Goal: Use online tool/utility

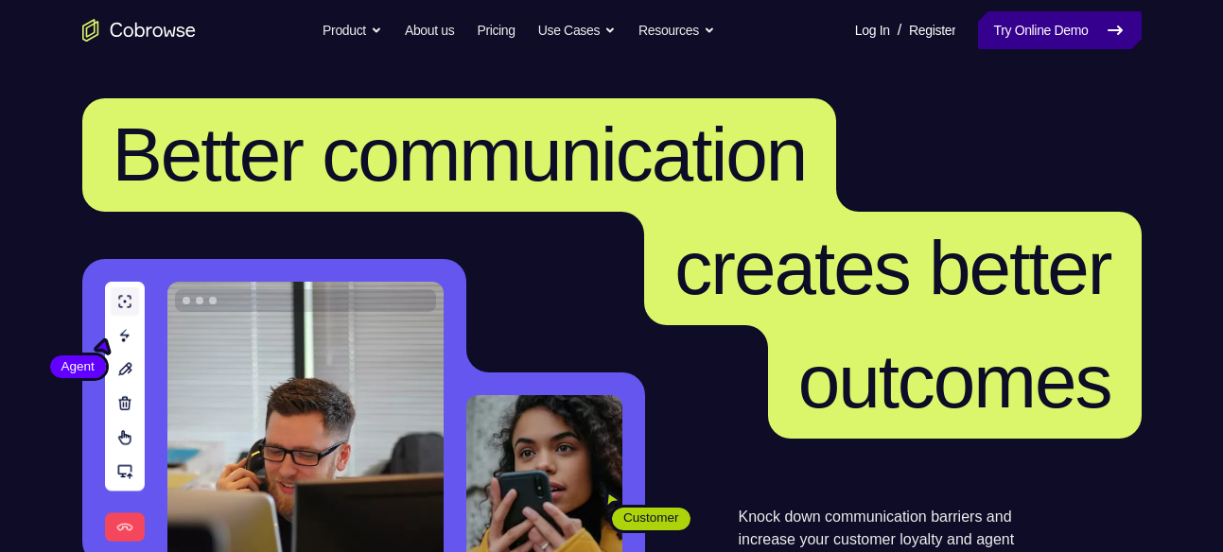
click at [1031, 44] on link "Try Online Demo" at bounding box center [1059, 30] width 163 height 38
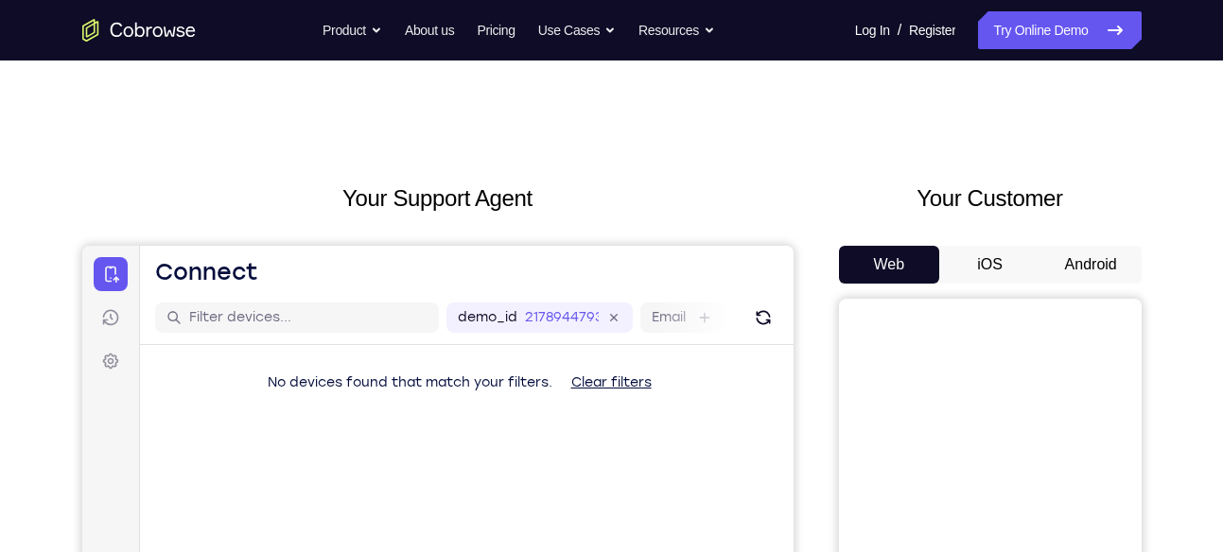
click at [1069, 261] on button "Android" at bounding box center [1091, 265] width 101 height 38
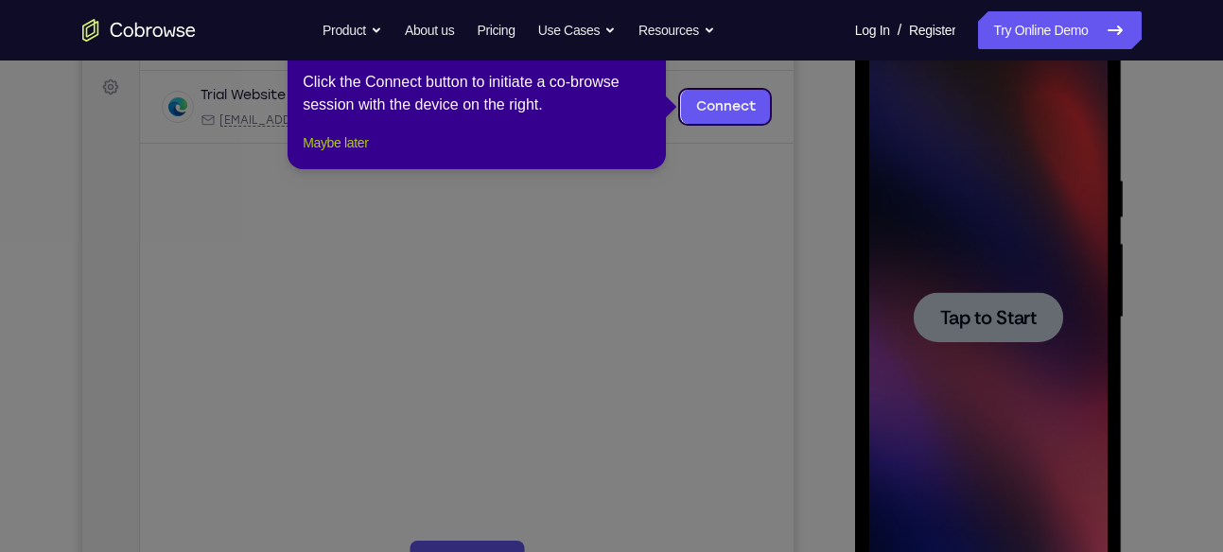
click at [332, 154] on button "Maybe later" at bounding box center [335, 143] width 65 height 23
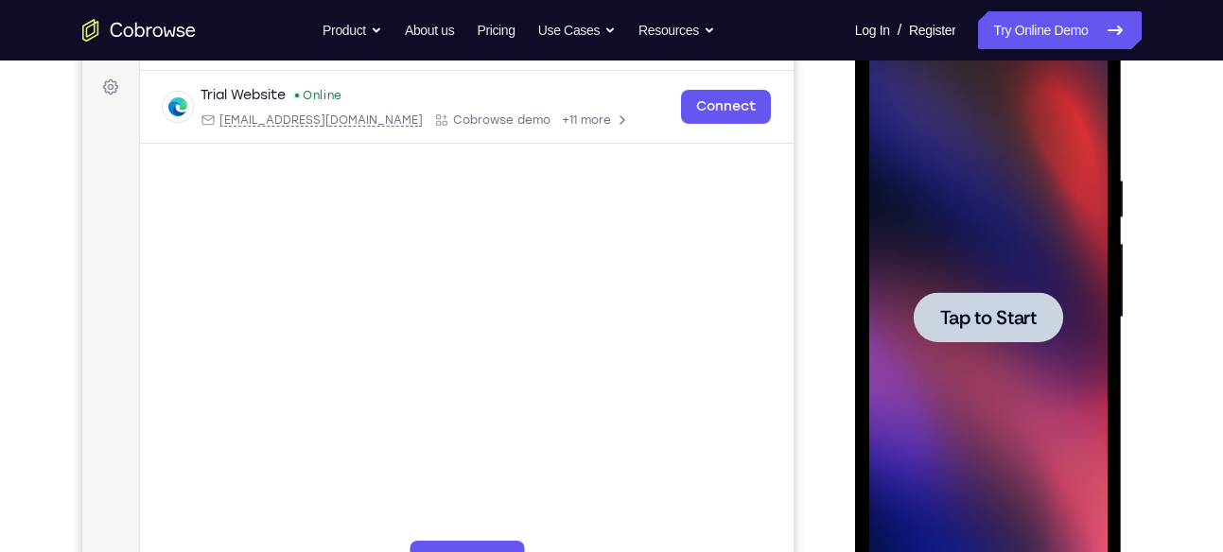
scroll to position [246, 0]
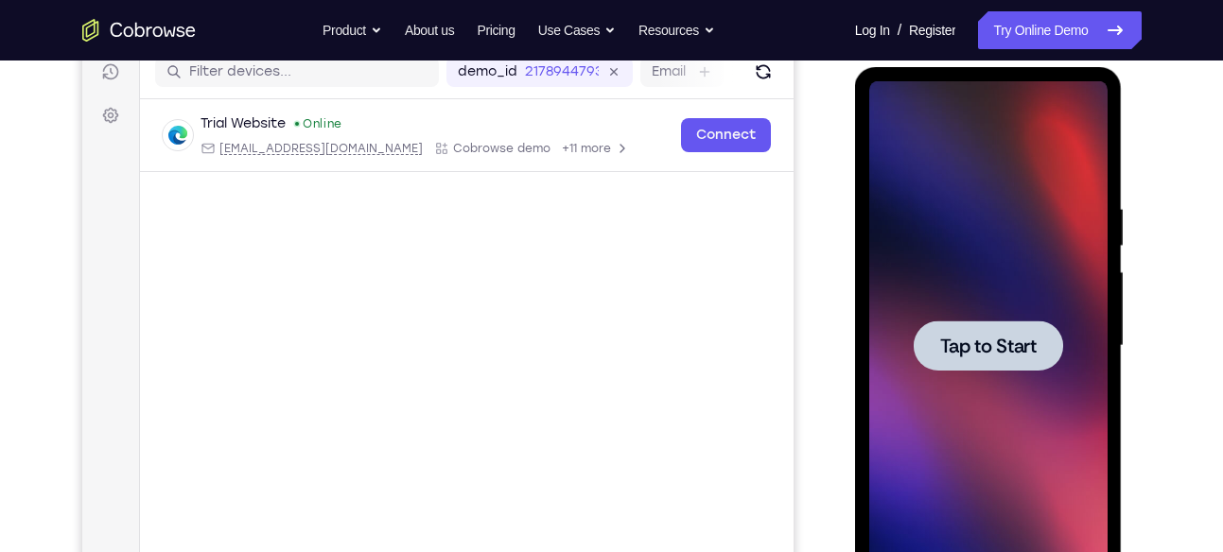
click at [904, 250] on div at bounding box center [988, 346] width 238 height 530
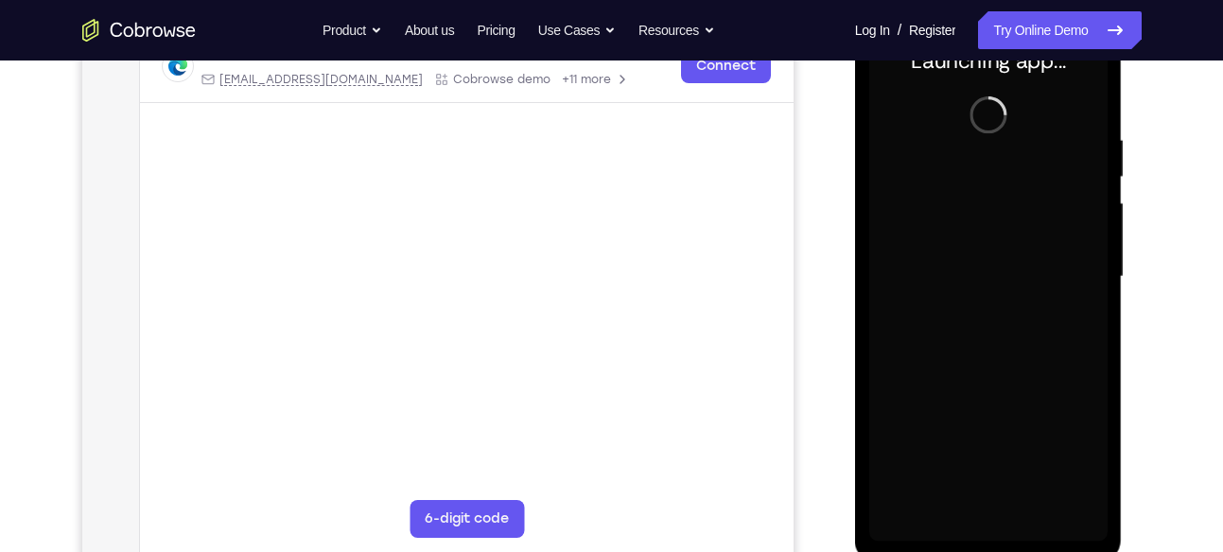
scroll to position [314, 0]
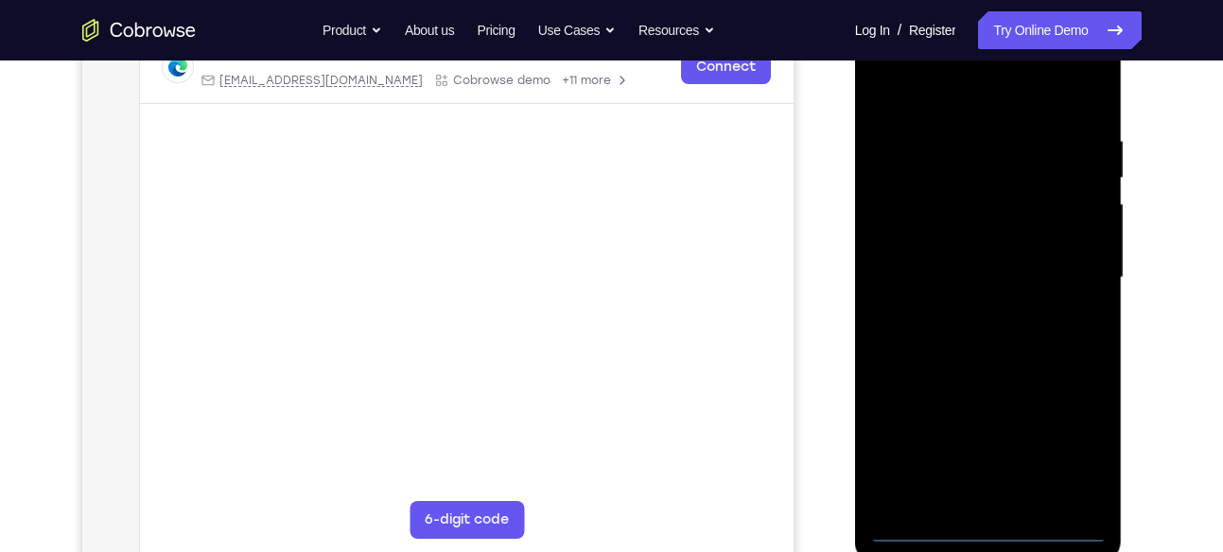
click at [990, 533] on div at bounding box center [988, 278] width 238 height 530
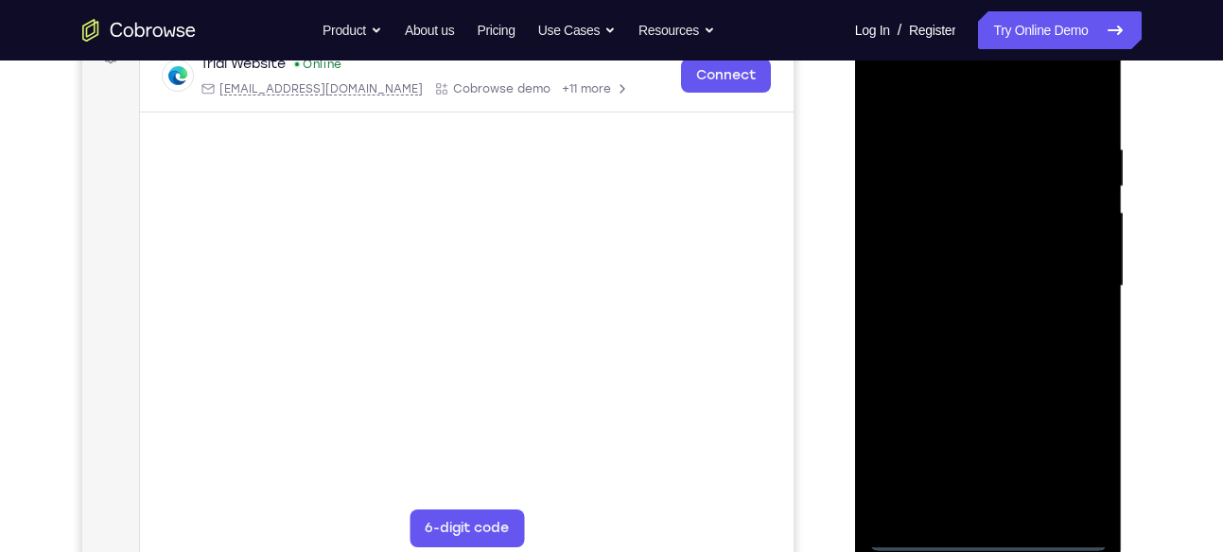
scroll to position [305, 0]
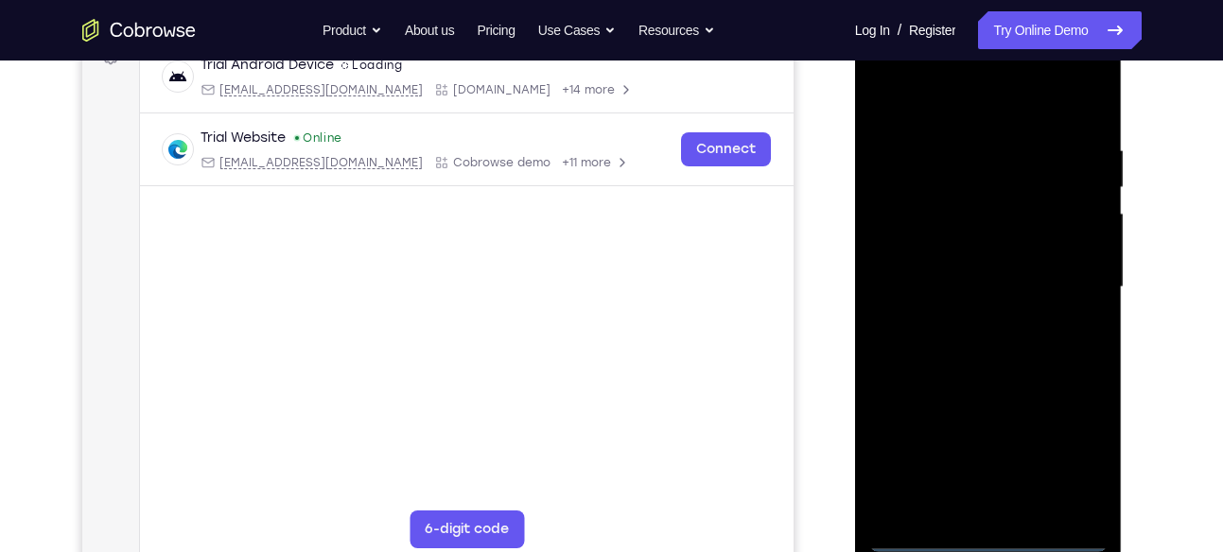
click at [1085, 459] on div at bounding box center [988, 288] width 238 height 530
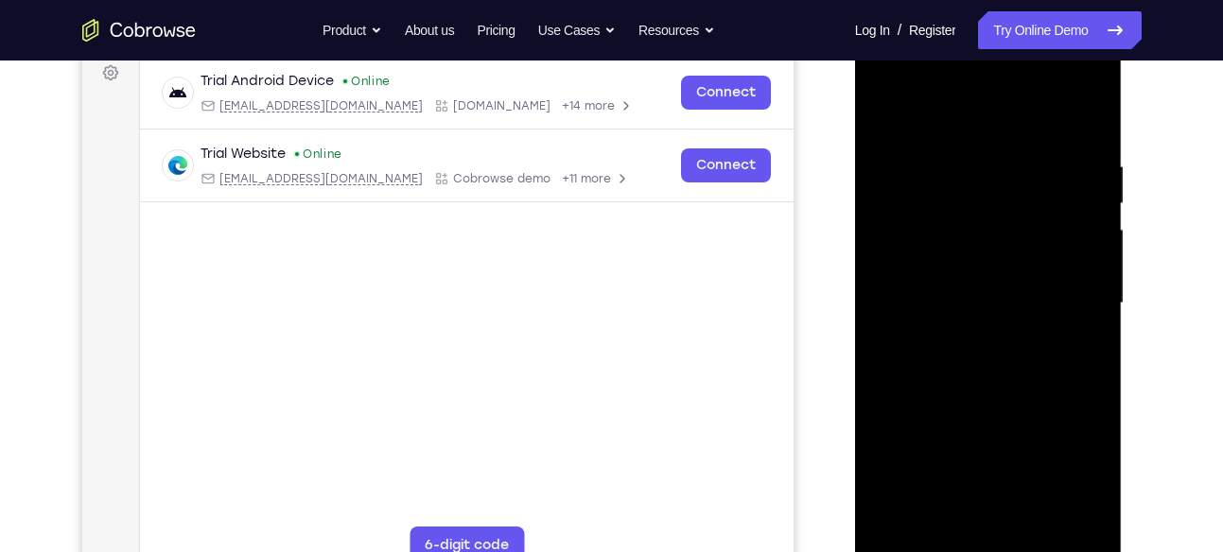
scroll to position [288, 0]
click at [991, 129] on div at bounding box center [988, 305] width 238 height 530
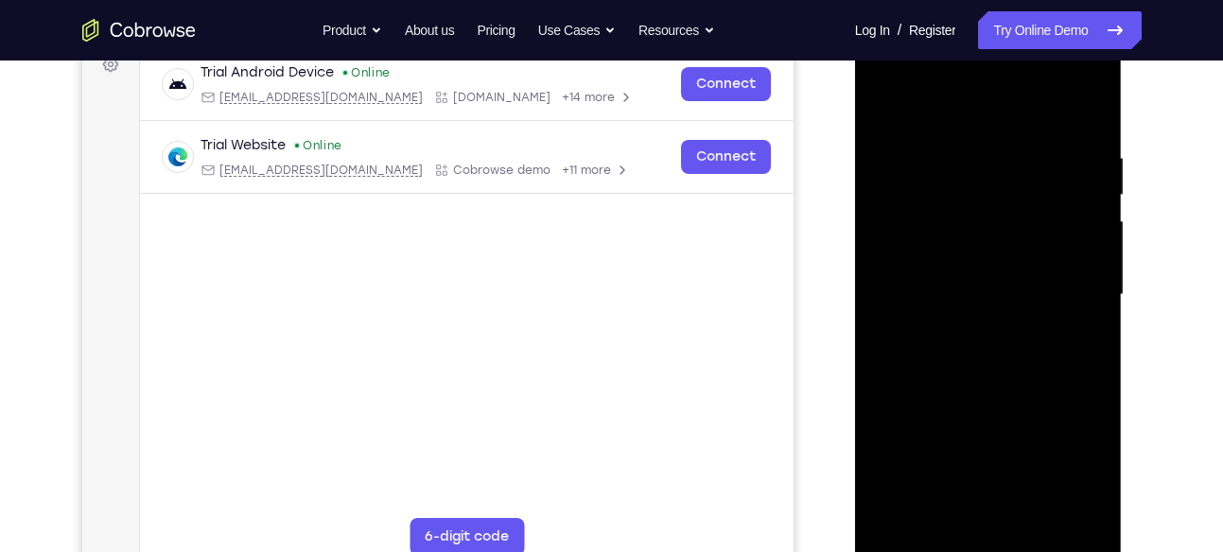
scroll to position [298, 0]
click at [1073, 290] on div at bounding box center [988, 294] width 238 height 530
click at [972, 324] on div at bounding box center [988, 294] width 238 height 530
click at [991, 384] on div at bounding box center [988, 294] width 238 height 530
click at [1005, 202] on div at bounding box center [988, 294] width 238 height 530
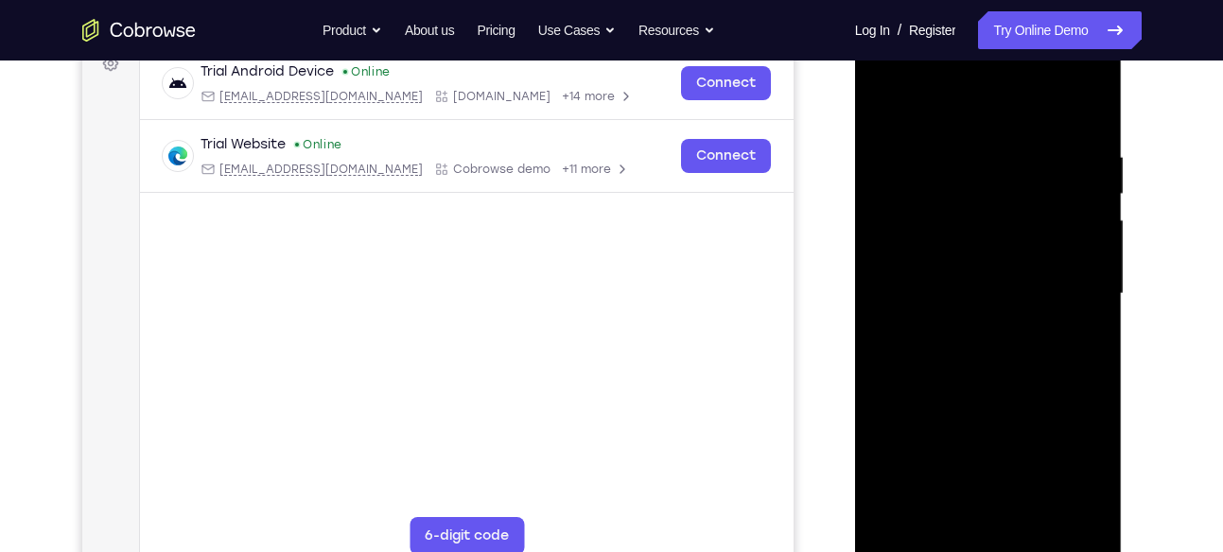
click at [996, 243] on div at bounding box center [988, 294] width 238 height 530
click at [1002, 365] on div at bounding box center [988, 294] width 238 height 530
click at [995, 237] on div at bounding box center [988, 294] width 238 height 530
click at [976, 213] on div at bounding box center [988, 294] width 238 height 530
click at [914, 267] on div at bounding box center [988, 294] width 238 height 530
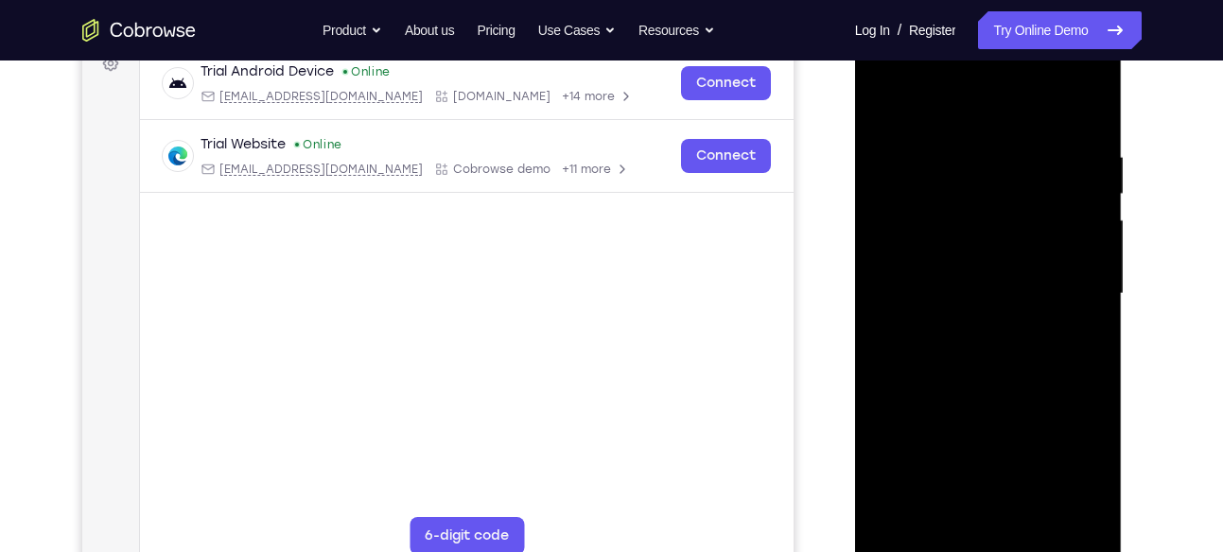
scroll to position [307, 0]
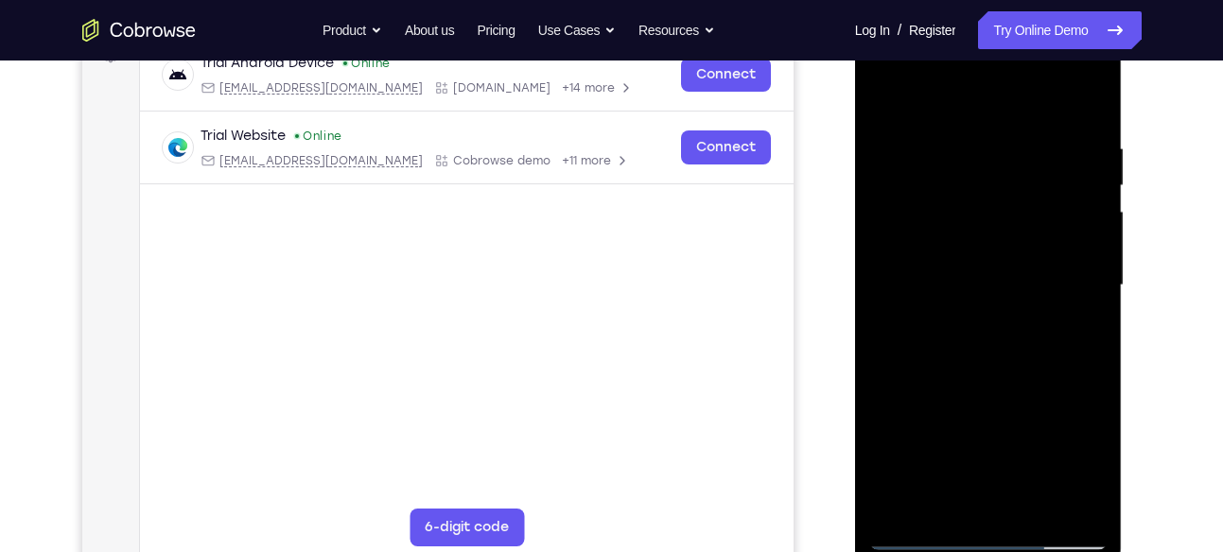
click at [1006, 376] on div at bounding box center [988, 286] width 238 height 530
click at [1089, 96] on div at bounding box center [988, 286] width 238 height 530
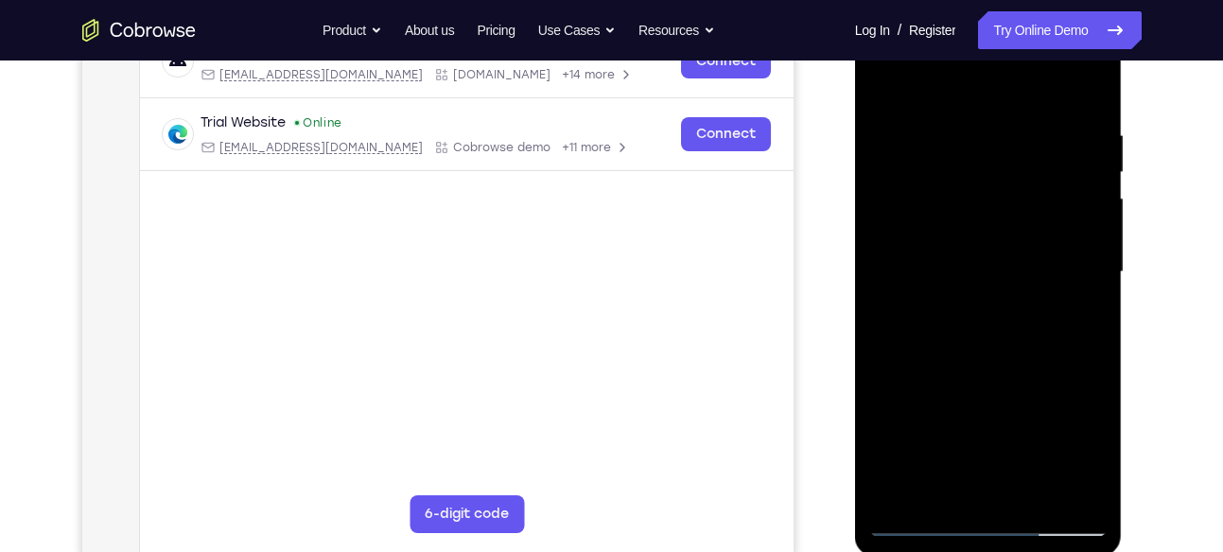
scroll to position [319, 0]
click at [1059, 124] on div at bounding box center [988, 274] width 238 height 530
click at [1031, 119] on div at bounding box center [988, 274] width 238 height 530
click at [885, 79] on div at bounding box center [988, 274] width 238 height 530
click at [884, 80] on div at bounding box center [988, 274] width 238 height 530
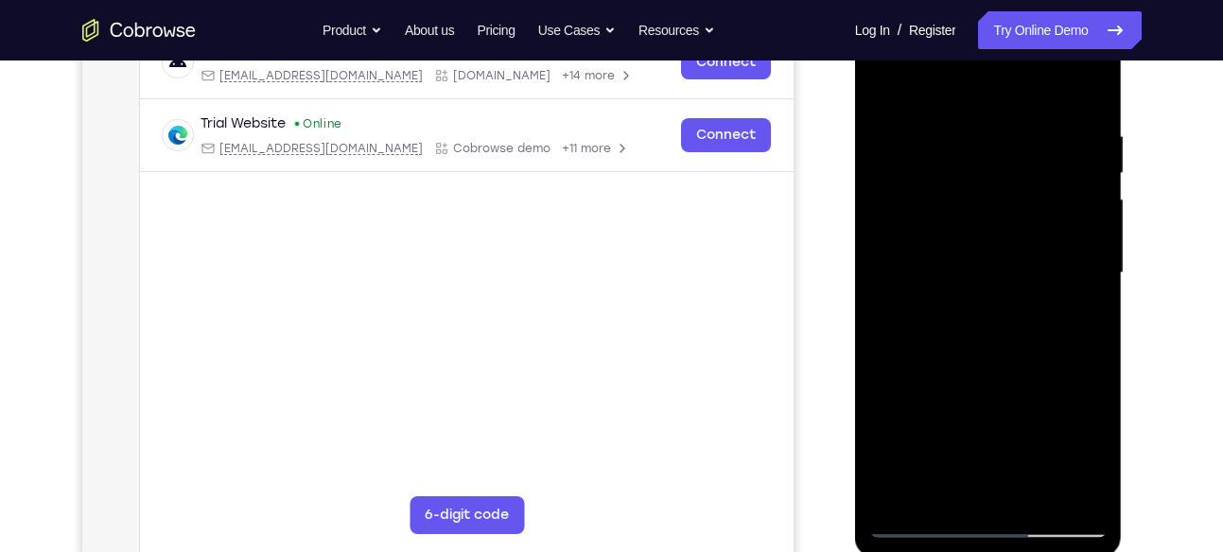
click at [967, 123] on div at bounding box center [988, 274] width 238 height 530
click at [1091, 310] on div at bounding box center [988, 274] width 238 height 530
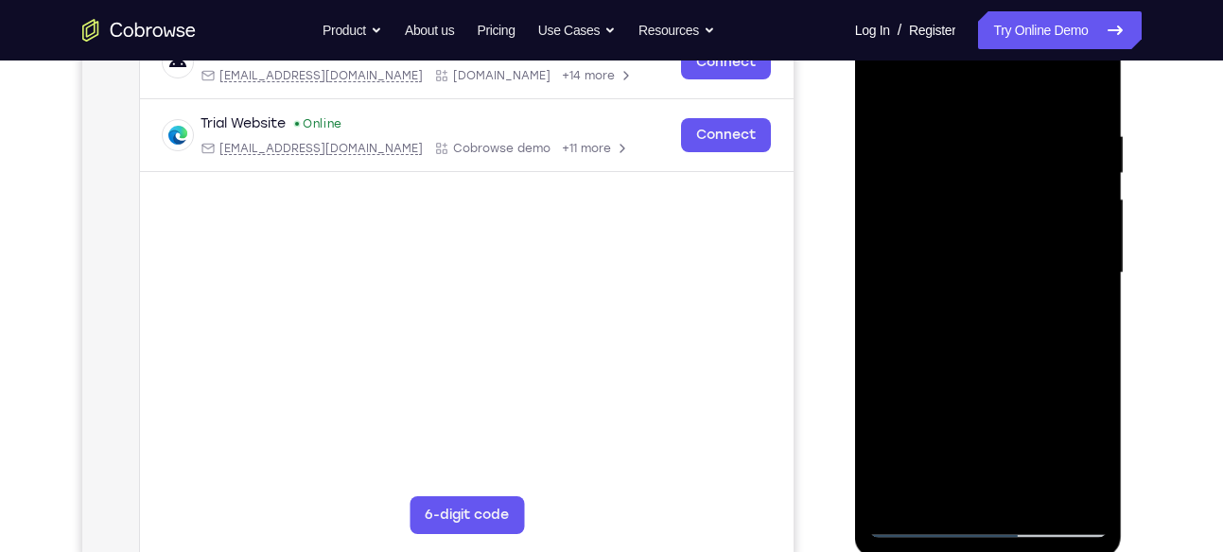
click at [1091, 310] on div at bounding box center [988, 274] width 238 height 530
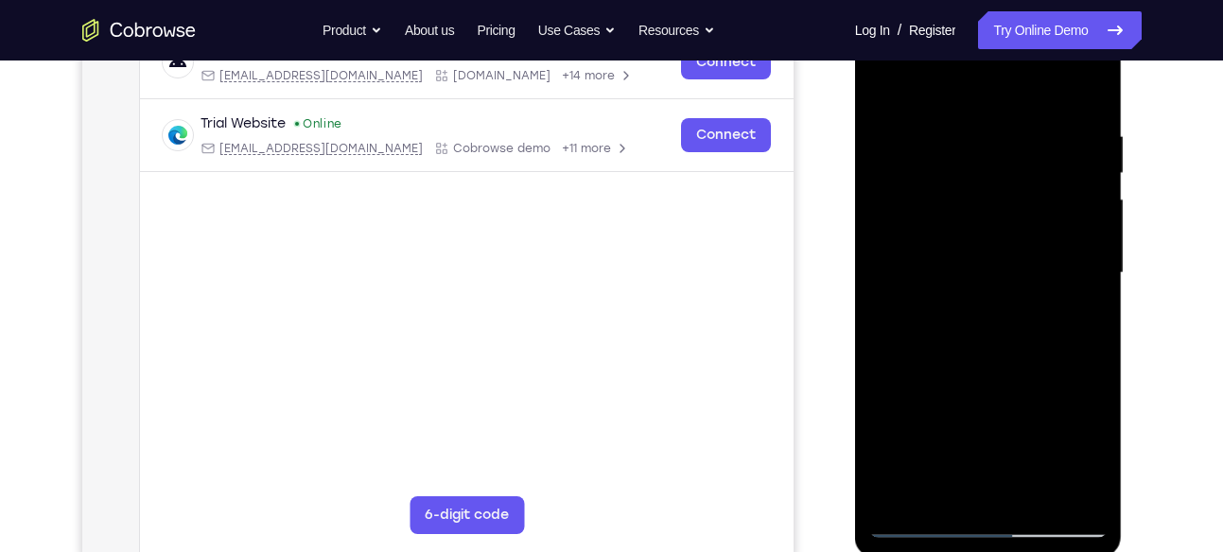
click at [1091, 310] on div at bounding box center [988, 274] width 238 height 530
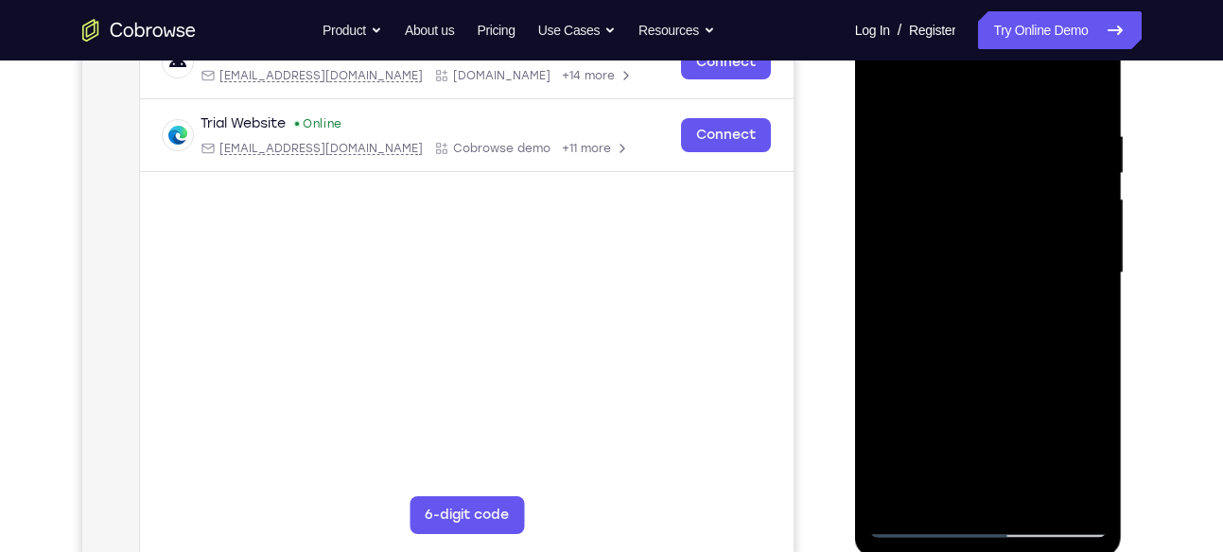
click at [1091, 310] on div at bounding box center [988, 274] width 238 height 530
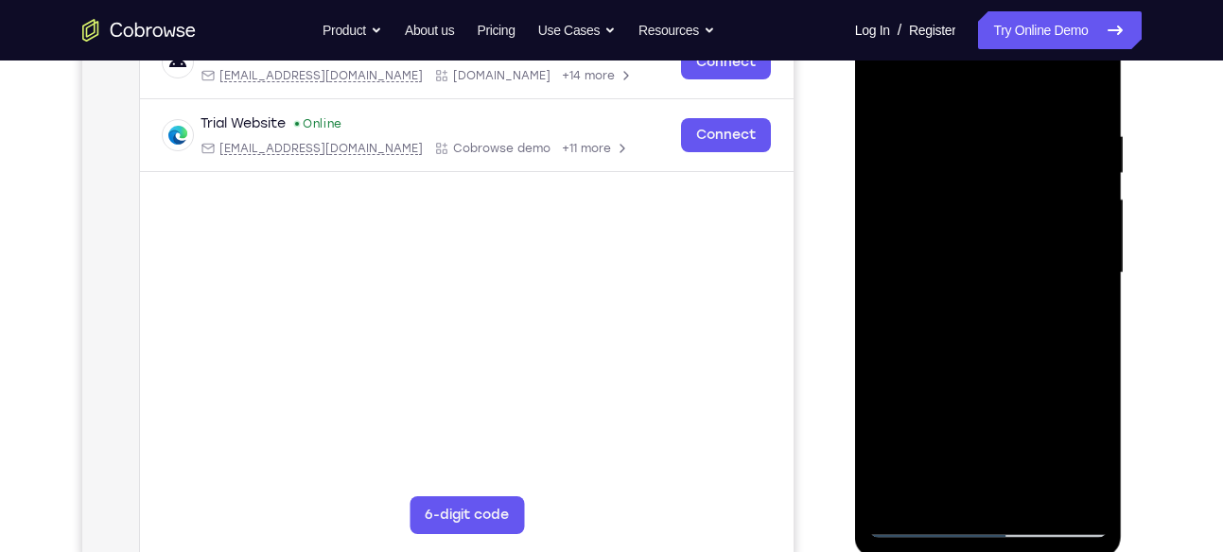
click at [1091, 310] on div at bounding box center [988, 274] width 238 height 530
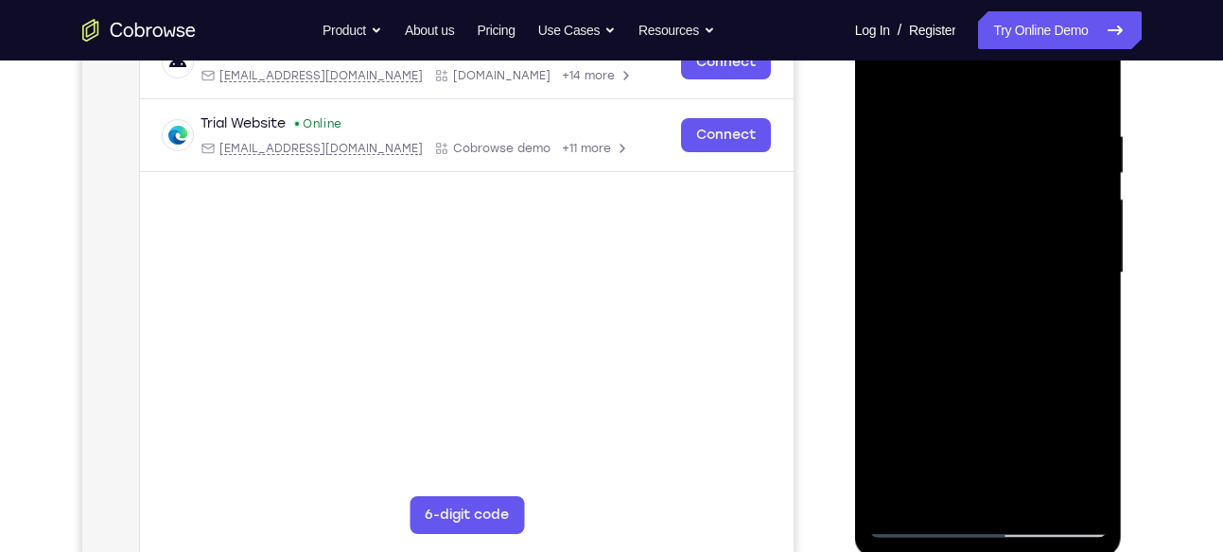
click at [1091, 310] on div at bounding box center [988, 274] width 238 height 530
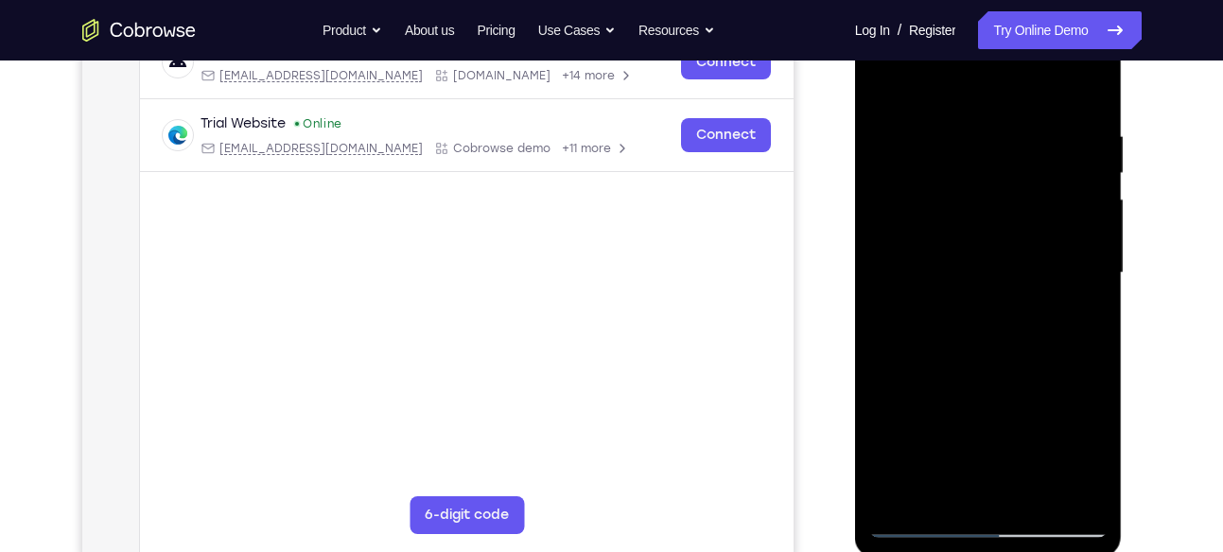
click at [1091, 310] on div at bounding box center [988, 274] width 238 height 530
drag, startPoint x: 1091, startPoint y: 310, endPoint x: 906, endPoint y: 307, distance: 184.5
click at [906, 307] on div at bounding box center [988, 274] width 238 height 530
click at [1095, 277] on div at bounding box center [988, 274] width 238 height 530
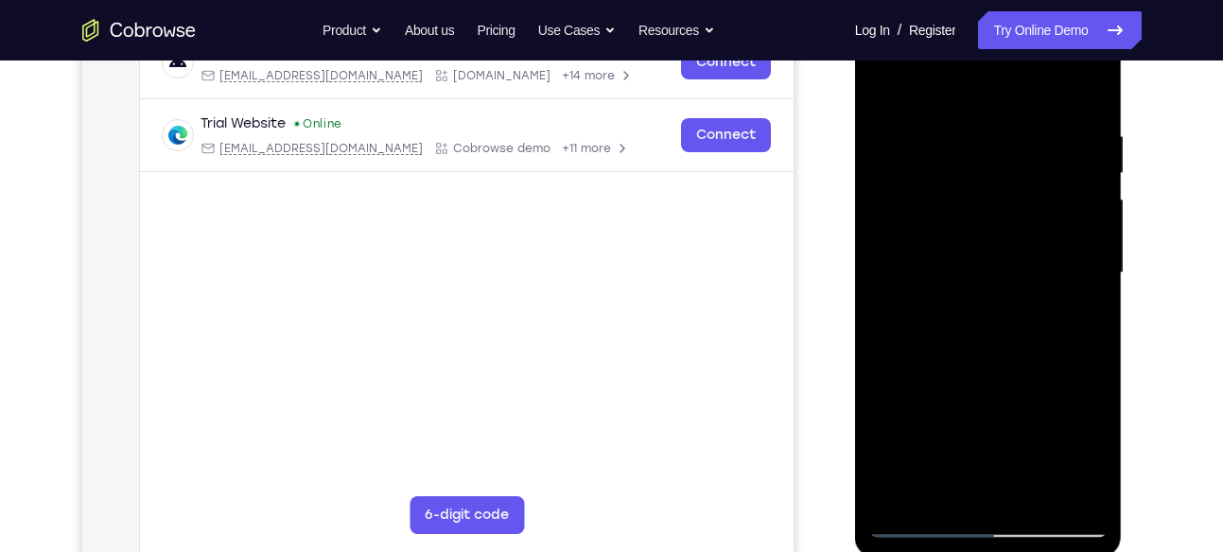
click at [1095, 277] on div at bounding box center [988, 274] width 238 height 530
click at [1087, 90] on div at bounding box center [988, 274] width 238 height 530
drag, startPoint x: 979, startPoint y: 152, endPoint x: 1003, endPoint y: 463, distance: 311.2
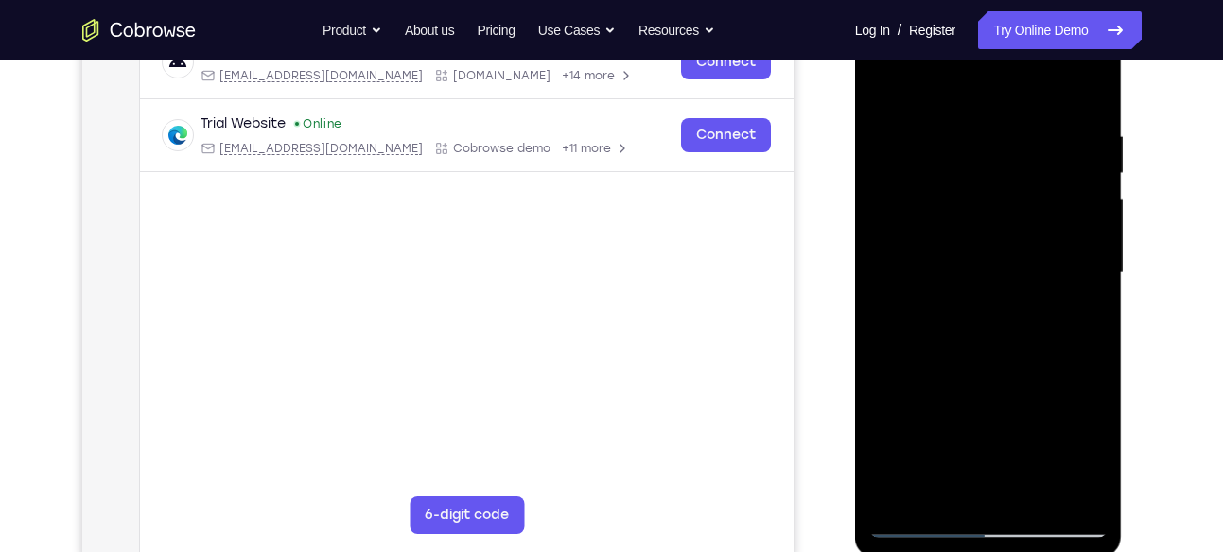
click at [1003, 463] on div at bounding box center [988, 274] width 238 height 530
drag, startPoint x: 1006, startPoint y: 193, endPoint x: 1001, endPoint y: 510, distance: 317.0
click at [1001, 510] on div at bounding box center [988, 274] width 238 height 530
drag, startPoint x: 995, startPoint y: 389, endPoint x: 1008, endPoint y: 297, distance: 92.7
click at [1008, 297] on div at bounding box center [988, 274] width 238 height 530
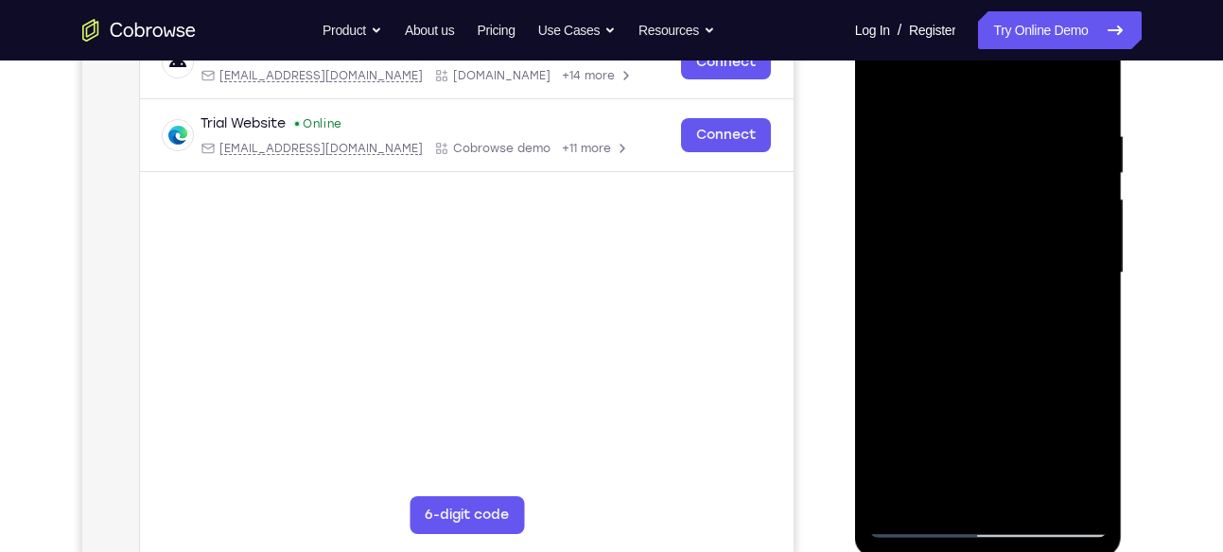
click at [1088, 274] on div at bounding box center [988, 274] width 238 height 530
drag, startPoint x: 968, startPoint y: 447, endPoint x: 950, endPoint y: 121, distance: 325.9
click at [950, 121] on div at bounding box center [988, 274] width 238 height 530
drag, startPoint x: 983, startPoint y: 415, endPoint x: 958, endPoint y: 89, distance: 327.3
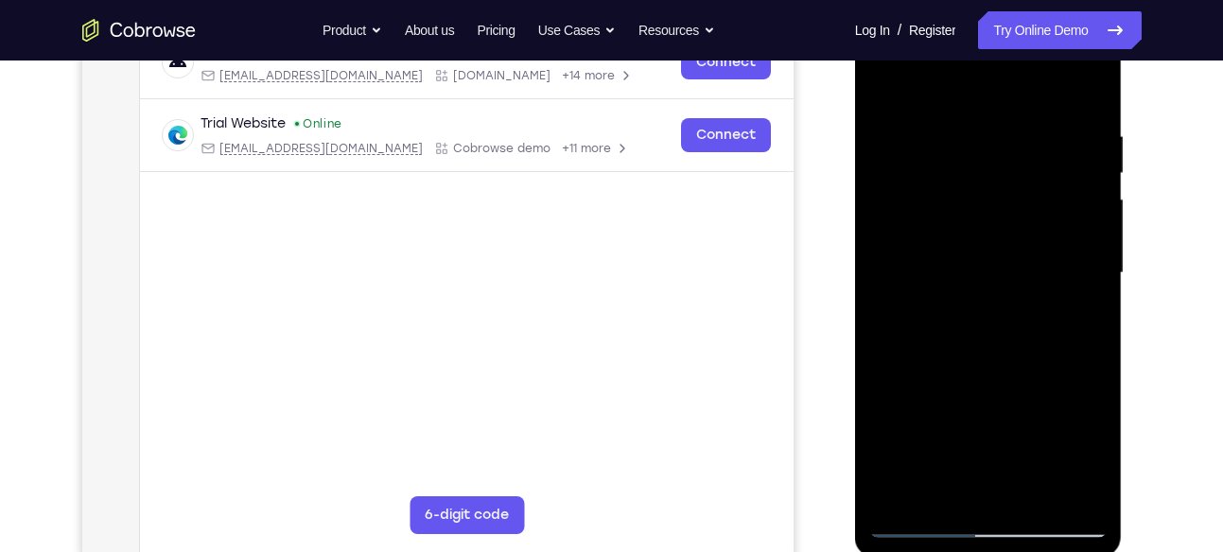
click at [958, 89] on div at bounding box center [988, 274] width 238 height 530
drag, startPoint x: 983, startPoint y: 418, endPoint x: 972, endPoint y: 147, distance: 271.8
click at [972, 147] on div at bounding box center [988, 274] width 238 height 530
drag, startPoint x: 987, startPoint y: 430, endPoint x: 988, endPoint y: 128, distance: 301.8
click at [988, 128] on div at bounding box center [988, 274] width 238 height 530
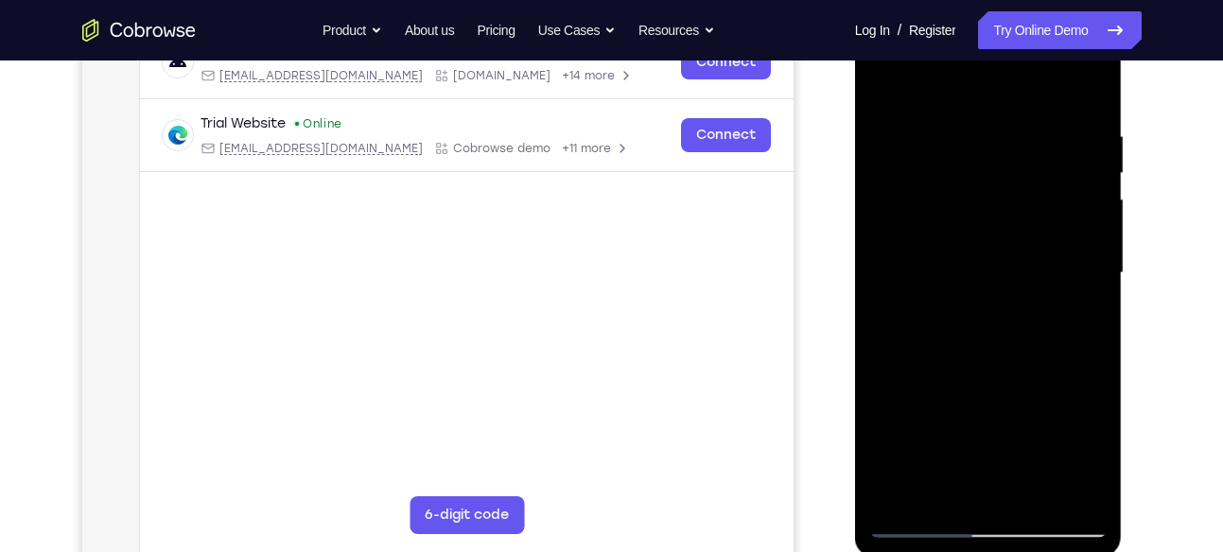
drag, startPoint x: 988, startPoint y: 128, endPoint x: 1050, endPoint y: 554, distance: 431.2
click at [1050, 552] on div at bounding box center [989, 276] width 268 height 564
click at [963, 137] on div at bounding box center [988, 274] width 238 height 530
click at [1091, 290] on div at bounding box center [988, 274] width 238 height 530
click at [1094, 289] on div at bounding box center [988, 274] width 238 height 530
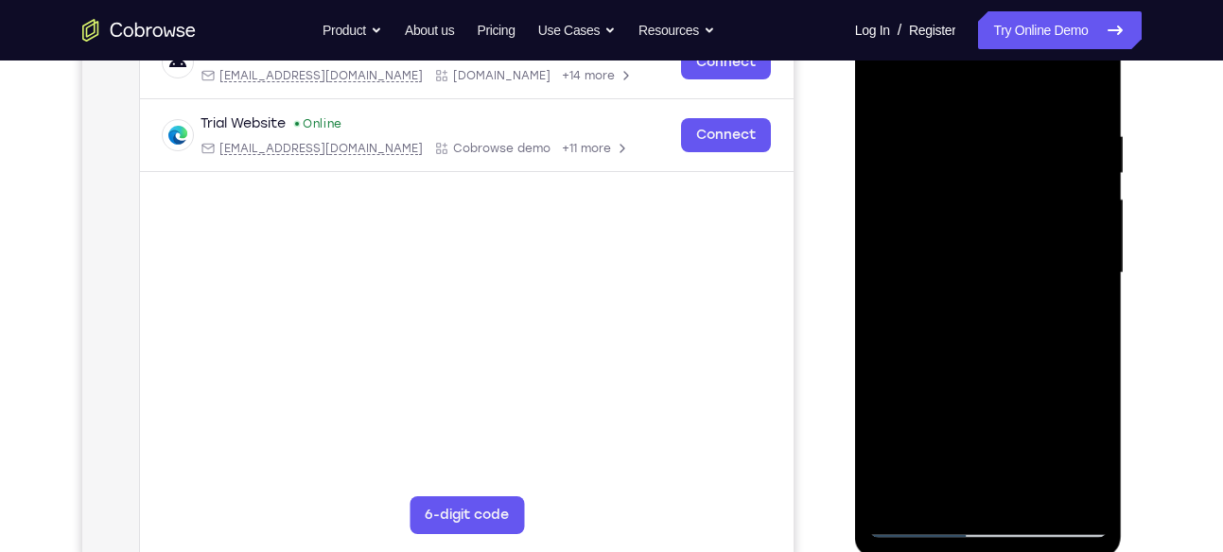
click at [1094, 289] on div at bounding box center [988, 274] width 238 height 530
drag, startPoint x: 1094, startPoint y: 289, endPoint x: 945, endPoint y: 291, distance: 148.5
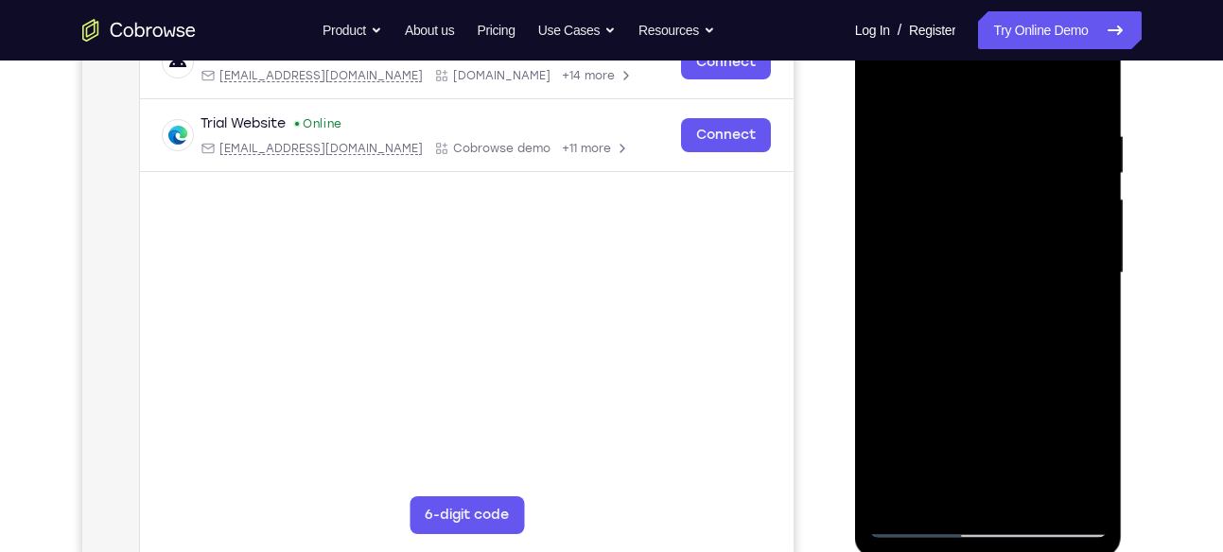
click at [945, 291] on div at bounding box center [988, 274] width 238 height 530
click at [1097, 289] on div at bounding box center [988, 274] width 238 height 530
drag, startPoint x: 1097, startPoint y: 289, endPoint x: 893, endPoint y: 297, distance: 204.5
click at [893, 297] on div at bounding box center [988, 274] width 238 height 530
drag, startPoint x: 1093, startPoint y: 287, endPoint x: 885, endPoint y: 313, distance: 208.9
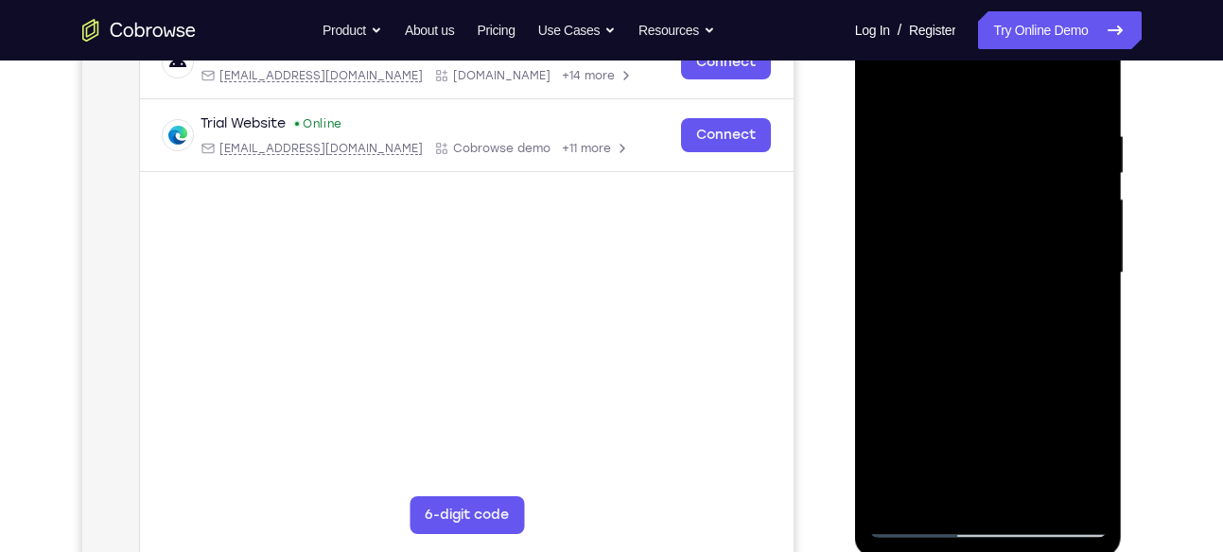
click at [885, 313] on div at bounding box center [988, 274] width 238 height 530
click at [1086, 283] on div at bounding box center [988, 274] width 238 height 530
drag, startPoint x: 1086, startPoint y: 283, endPoint x: 904, endPoint y: 307, distance: 183.3
click at [904, 307] on div at bounding box center [988, 274] width 238 height 530
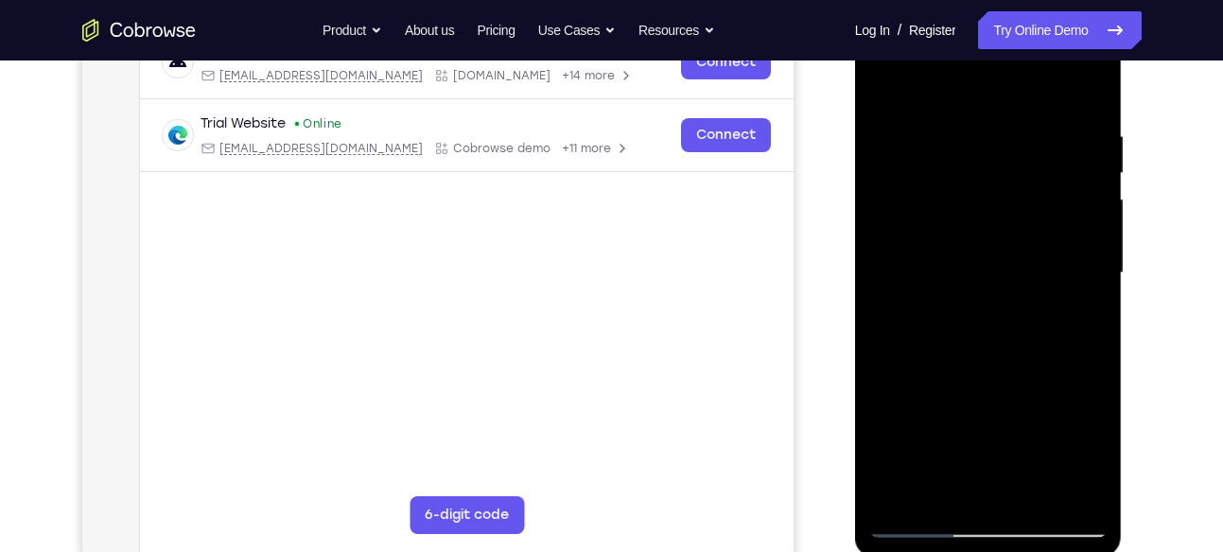
drag, startPoint x: 1069, startPoint y: 289, endPoint x: 911, endPoint y: 263, distance: 160.2
click at [911, 263] on div at bounding box center [988, 274] width 238 height 530
click at [1087, 284] on div at bounding box center [988, 274] width 238 height 530
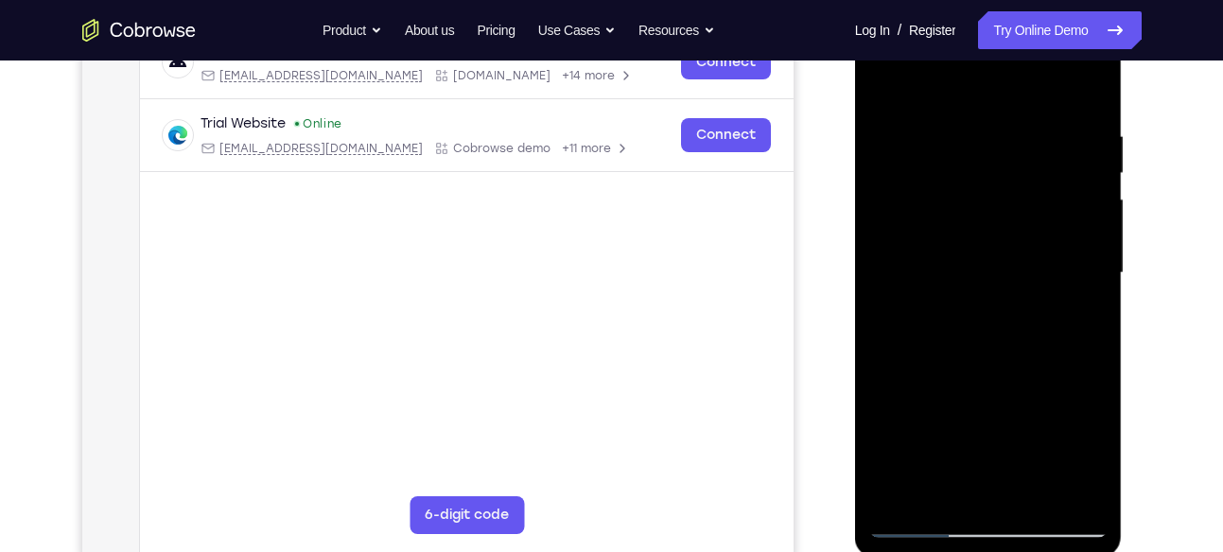
click at [888, 285] on div at bounding box center [988, 274] width 238 height 530
click at [879, 311] on div at bounding box center [988, 274] width 238 height 530
click at [1096, 290] on div at bounding box center [988, 274] width 238 height 530
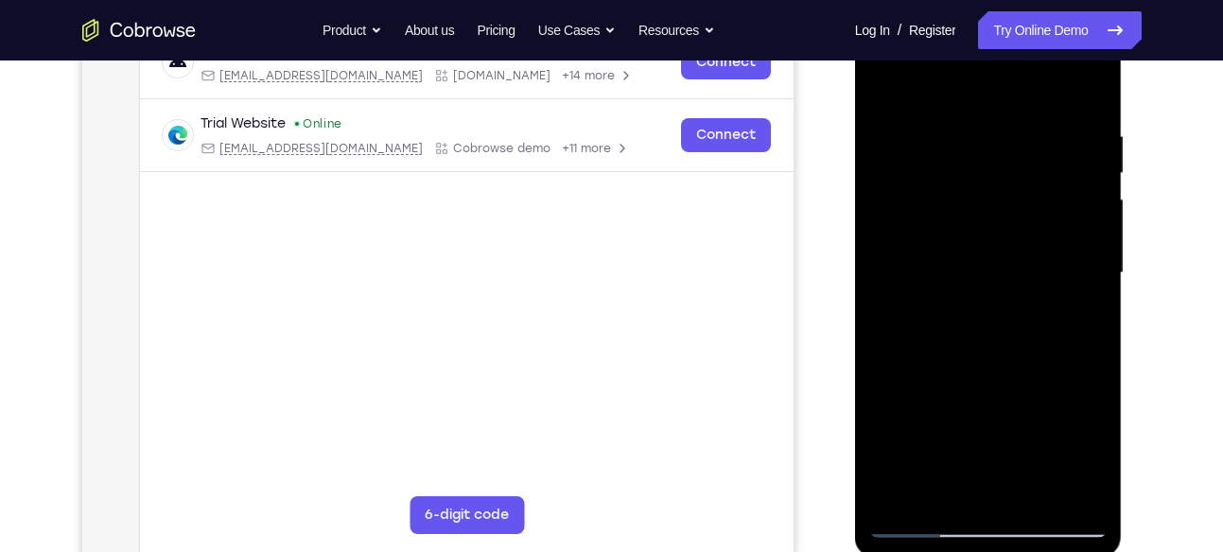
click at [1096, 290] on div at bounding box center [988, 274] width 238 height 530
drag, startPoint x: 1096, startPoint y: 290, endPoint x: 862, endPoint y: 315, distance: 235.0
click at [862, 315] on div at bounding box center [989, 276] width 268 height 564
click at [1087, 284] on div at bounding box center [988, 274] width 238 height 530
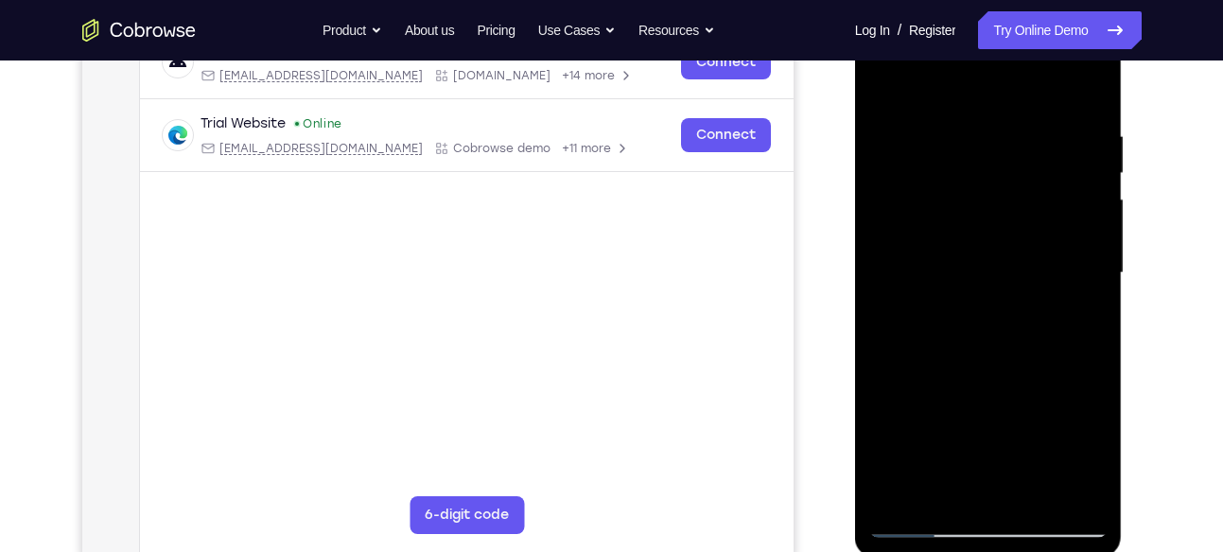
click at [1087, 284] on div at bounding box center [988, 274] width 238 height 530
drag, startPoint x: 1087, startPoint y: 284, endPoint x: 888, endPoint y: 285, distance: 198.7
click at [888, 285] on div at bounding box center [988, 274] width 238 height 530
drag, startPoint x: 1096, startPoint y: 268, endPoint x: 942, endPoint y: 289, distance: 155.7
click at [942, 289] on div at bounding box center [988, 274] width 238 height 530
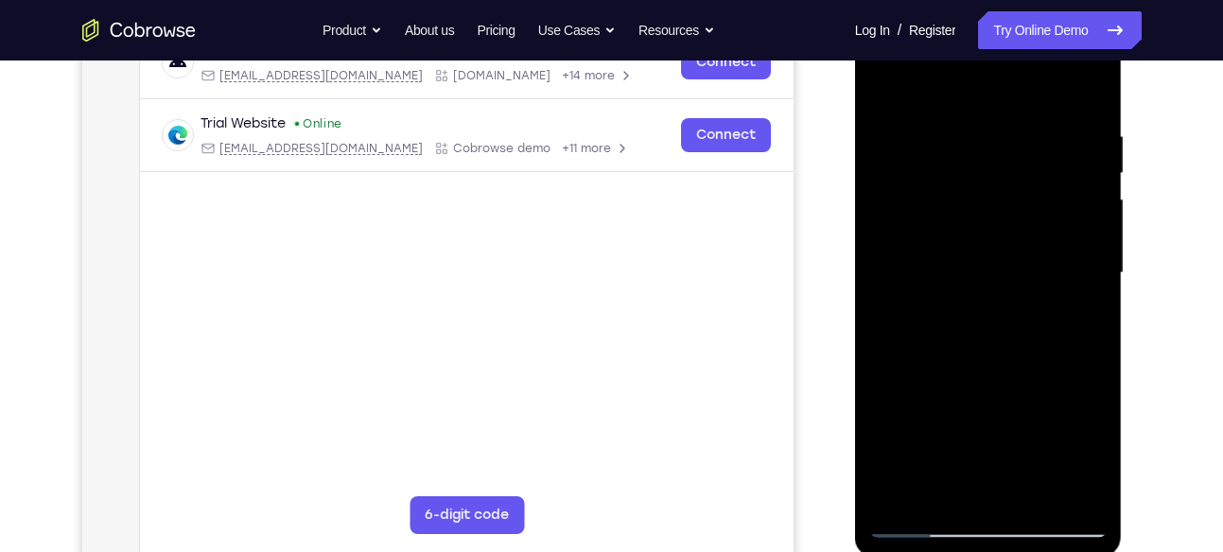
click at [1088, 270] on div at bounding box center [988, 274] width 238 height 530
click at [1093, 89] on div at bounding box center [988, 274] width 238 height 530
click at [1095, 79] on div at bounding box center [988, 274] width 238 height 530
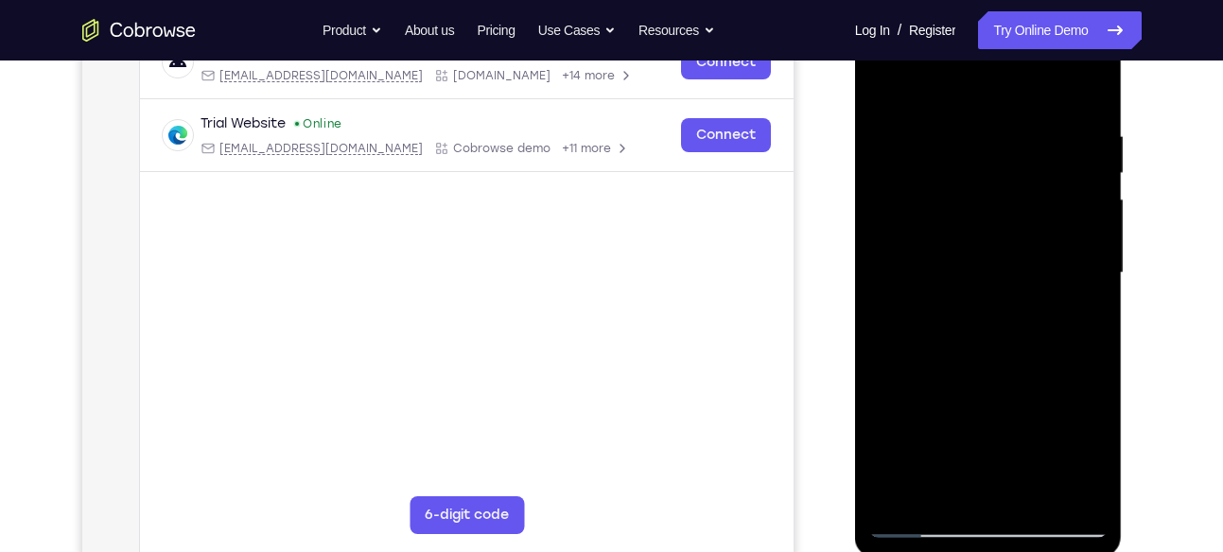
click at [1065, 245] on div at bounding box center [988, 274] width 238 height 530
click at [1074, 506] on div at bounding box center [988, 274] width 238 height 530
drag, startPoint x: 1043, startPoint y: 226, endPoint x: 1035, endPoint y: 111, distance: 115.7
click at [1035, 111] on div at bounding box center [988, 274] width 238 height 530
drag, startPoint x: 904, startPoint y: 283, endPoint x: 936, endPoint y: 397, distance: 118.7
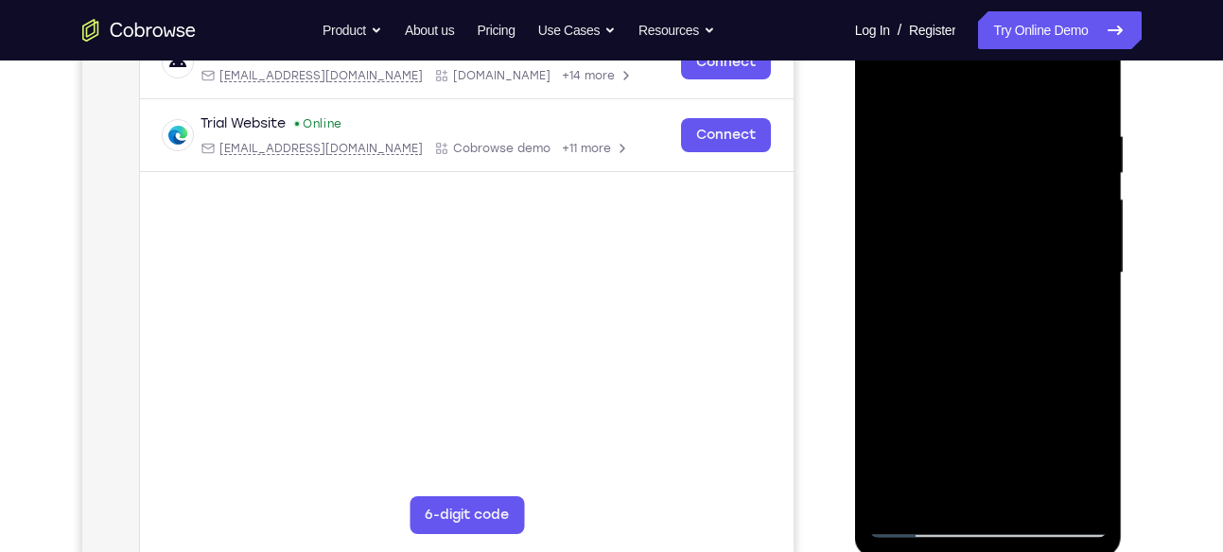
click at [936, 397] on div at bounding box center [988, 274] width 238 height 530
click at [909, 382] on div at bounding box center [988, 274] width 238 height 530
drag, startPoint x: 973, startPoint y: 433, endPoint x: 970, endPoint y: 296, distance: 137.2
click at [970, 296] on div at bounding box center [988, 274] width 238 height 530
click at [888, 82] on div at bounding box center [988, 274] width 238 height 530
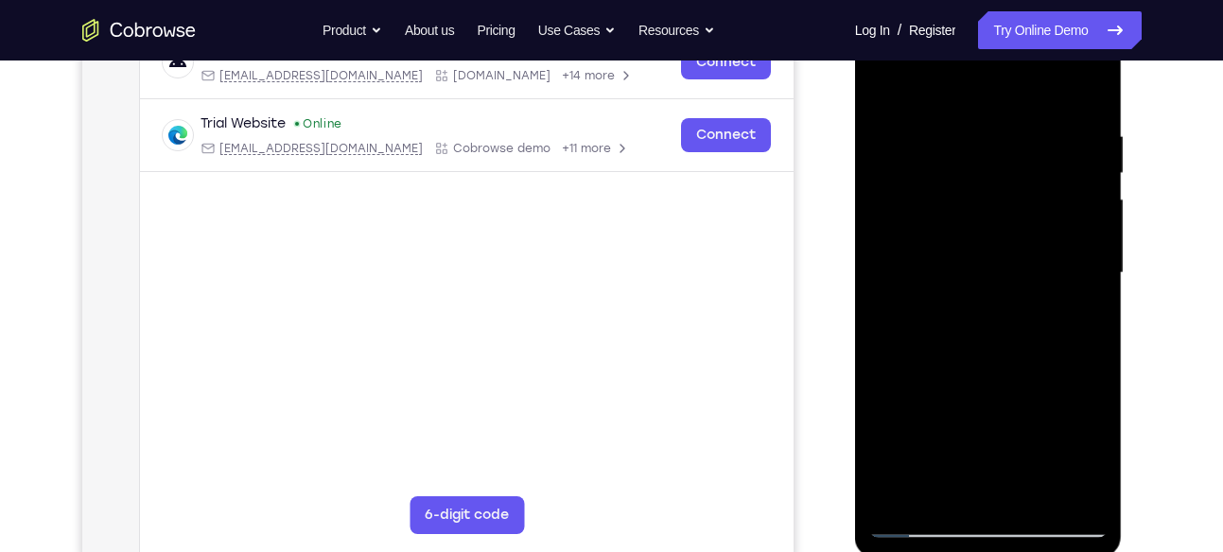
click at [921, 311] on div at bounding box center [988, 274] width 238 height 530
click at [883, 85] on div at bounding box center [988, 274] width 238 height 530
drag, startPoint x: 970, startPoint y: 161, endPoint x: 1007, endPoint y: 369, distance: 211.4
click at [1007, 369] on div at bounding box center [988, 274] width 238 height 530
click at [992, 269] on div at bounding box center [988, 274] width 238 height 530
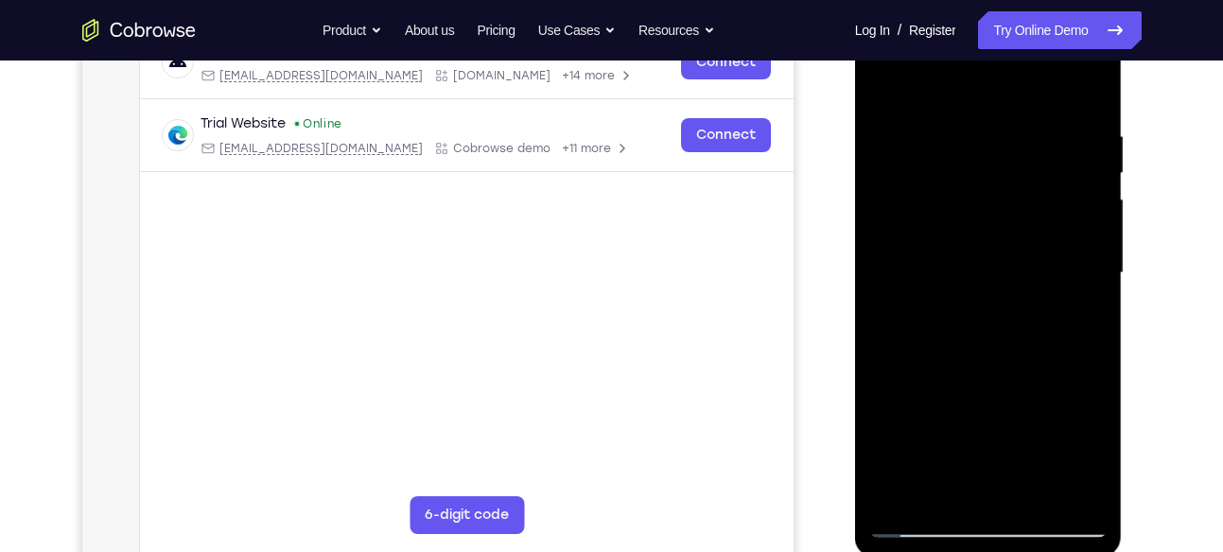
click at [899, 83] on div at bounding box center [988, 274] width 238 height 530
drag, startPoint x: 961, startPoint y: 160, endPoint x: 986, endPoint y: 299, distance: 141.2
click at [986, 299] on div at bounding box center [988, 274] width 238 height 530
click at [903, 489] on div at bounding box center [988, 274] width 238 height 530
drag, startPoint x: 990, startPoint y: 188, endPoint x: 989, endPoint y: 425, distance: 236.5
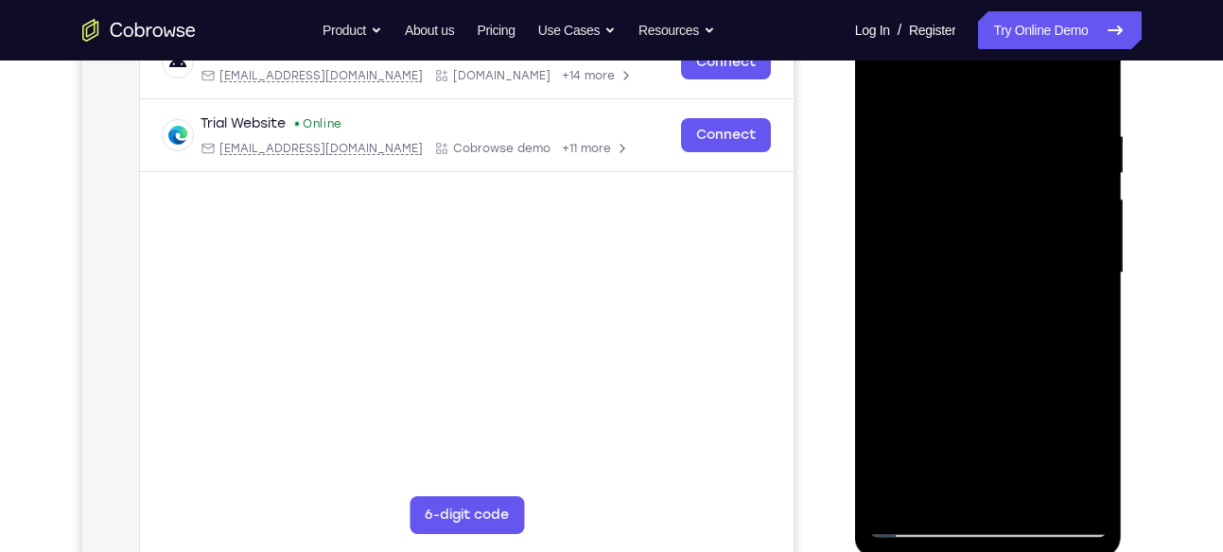
click at [989, 425] on div at bounding box center [988, 274] width 238 height 530
drag, startPoint x: 989, startPoint y: 425, endPoint x: 984, endPoint y: 237, distance: 188.3
click at [984, 237] on div at bounding box center [988, 274] width 238 height 530
drag, startPoint x: 984, startPoint y: 237, endPoint x: 989, endPoint y: 308, distance: 72.1
click at [989, 308] on div at bounding box center [988, 274] width 238 height 530
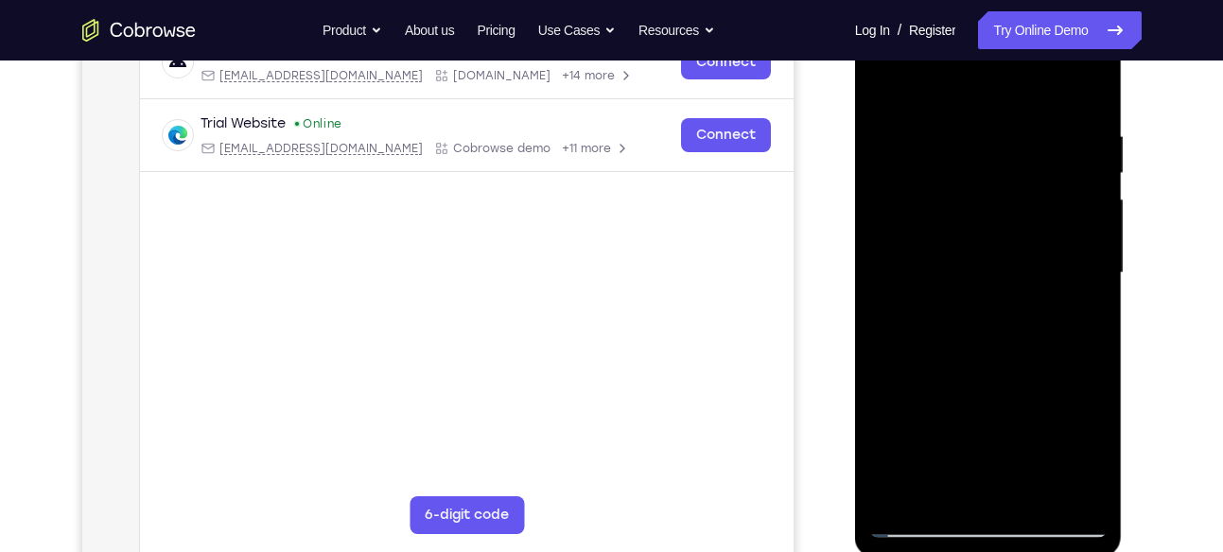
click at [1091, 245] on div at bounding box center [988, 274] width 238 height 530
drag, startPoint x: 1014, startPoint y: 268, endPoint x: 1025, endPoint y: 328, distance: 61.4
click at [1025, 328] on div at bounding box center [988, 274] width 238 height 530
click at [1092, 292] on div at bounding box center [988, 274] width 238 height 530
click at [1092, 297] on div at bounding box center [988, 274] width 238 height 530
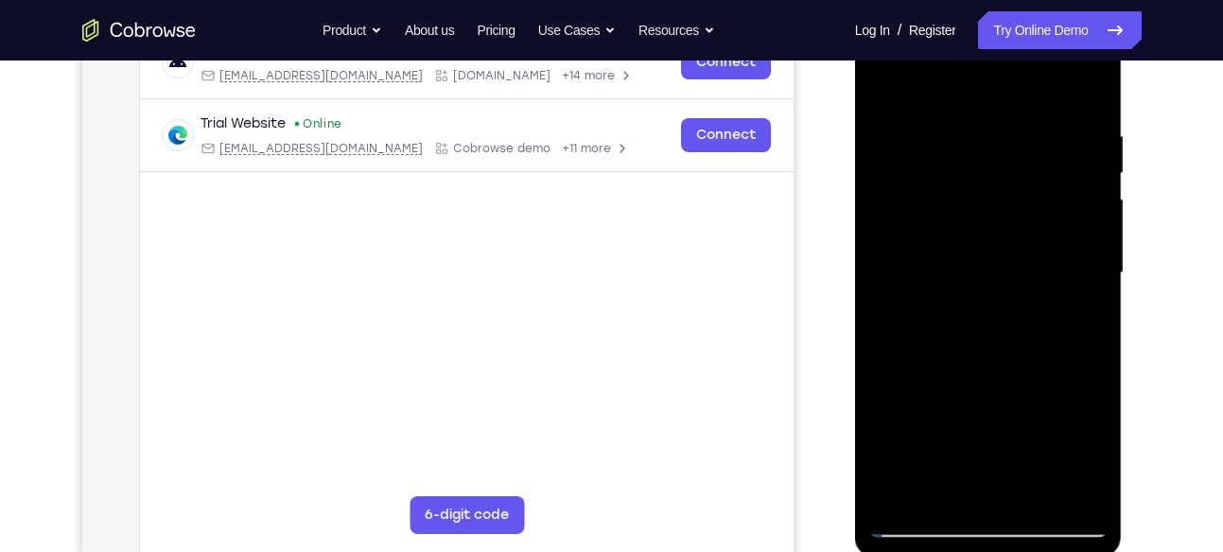
drag, startPoint x: 1002, startPoint y: 415, endPoint x: 983, endPoint y: 97, distance: 318.4
click at [983, 97] on div at bounding box center [988, 274] width 238 height 530
drag, startPoint x: 964, startPoint y: 373, endPoint x: 976, endPoint y: 54, distance: 319.1
click at [976, 54] on div at bounding box center [988, 274] width 238 height 530
drag, startPoint x: 991, startPoint y: 421, endPoint x: 992, endPoint y: 106, distance: 315.0
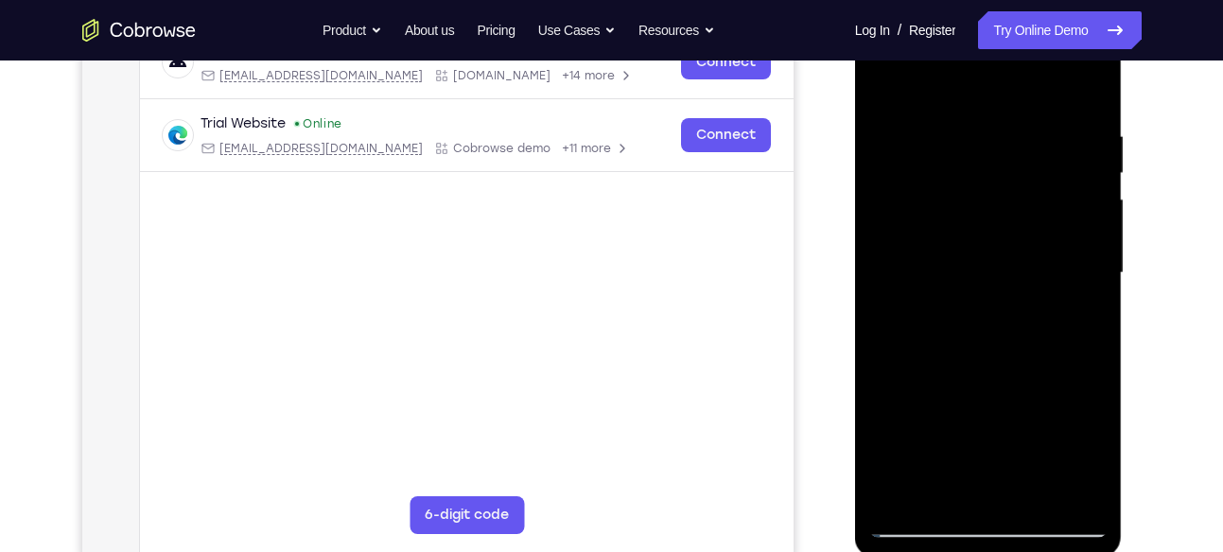
click at [992, 106] on div at bounding box center [988, 274] width 238 height 530
drag, startPoint x: 1002, startPoint y: 394, endPoint x: 1006, endPoint y: 243, distance: 150.5
click at [1006, 243] on div at bounding box center [988, 274] width 238 height 530
drag, startPoint x: 1023, startPoint y: 409, endPoint x: 1029, endPoint y: 298, distance: 110.9
click at [1029, 298] on div at bounding box center [988, 274] width 238 height 530
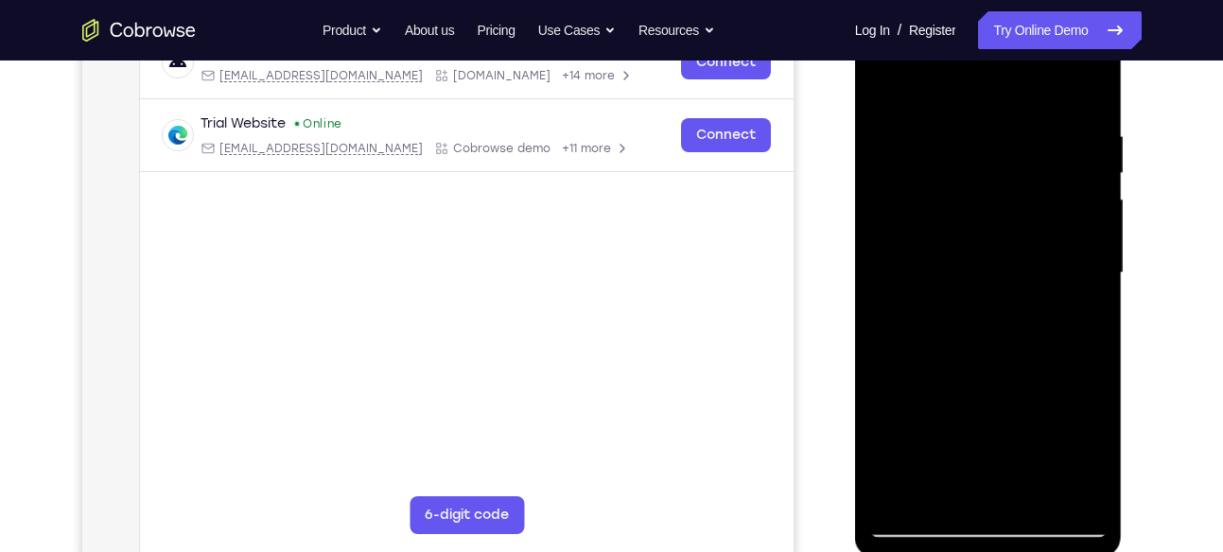
click at [957, 356] on div at bounding box center [988, 274] width 238 height 530
drag, startPoint x: 996, startPoint y: 438, endPoint x: 998, endPoint y: 163, distance: 275.3
click at [998, 163] on div at bounding box center [988, 274] width 238 height 530
